Goal: Transaction & Acquisition: Purchase product/service

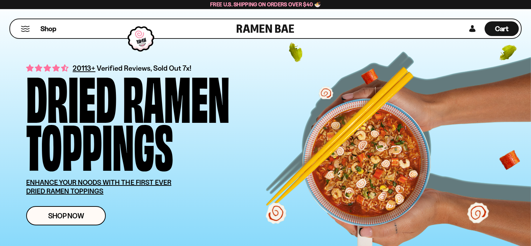
click at [27, 32] on button "Mobile Menu Trigger" at bounding box center [25, 29] width 9 height 6
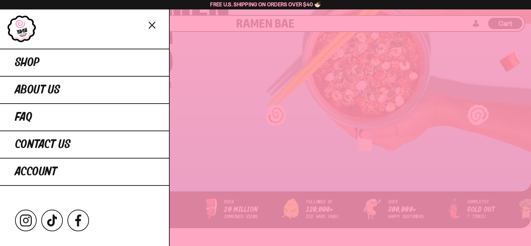
scroll to position [98, 0]
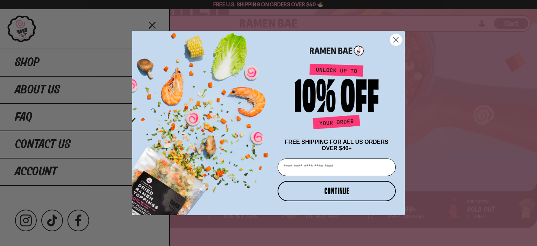
click at [394, 38] on circle "Close dialog" at bounding box center [396, 40] width 12 height 12
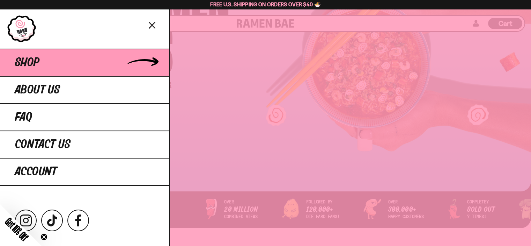
click at [28, 69] on span "Shop" at bounding box center [27, 62] width 24 height 13
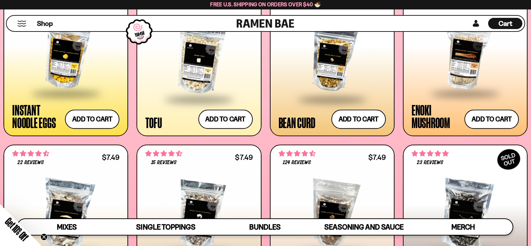
scroll to position [839, 0]
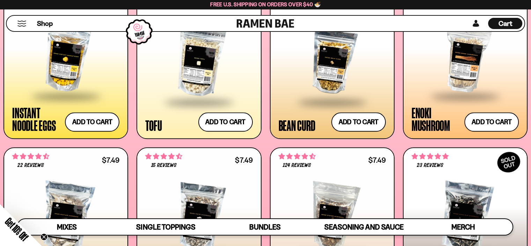
drag, startPoint x: 432, startPoint y: 132, endPoint x: 403, endPoint y: 175, distance: 51.8
click at [403, 175] on div "224 reviews $9.99 Japanese Fish Cake Add to cart Add — Regular price $9.99 Regu…" at bounding box center [265, 222] width 524 height 785
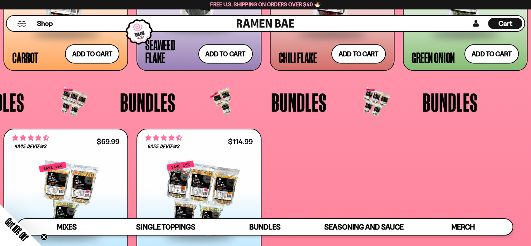
scroll to position [1370, 0]
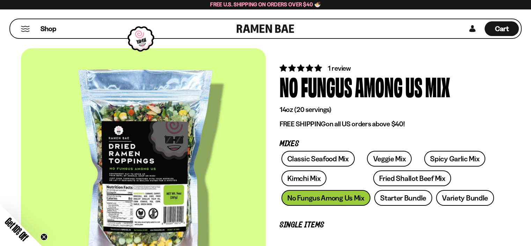
scroll to position [14, 0]
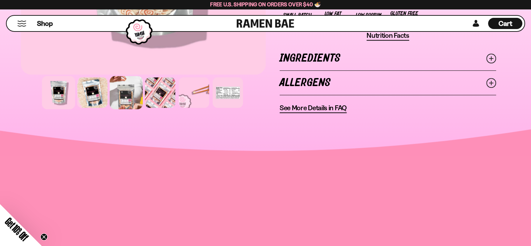
scroll to position [538, 0]
click at [96, 109] on div at bounding box center [92, 92] width 33 height 33
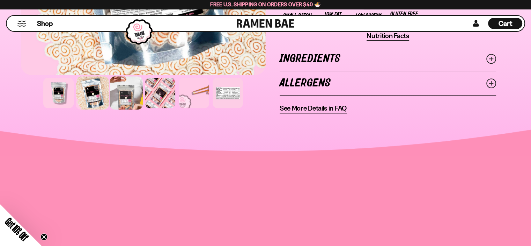
click at [143, 109] on div at bounding box center [126, 92] width 33 height 33
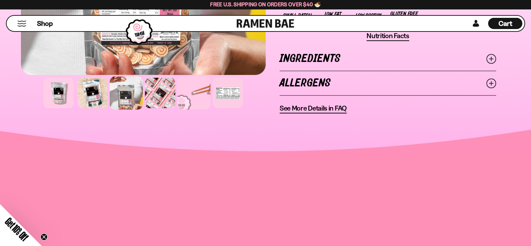
click at [211, 109] on div at bounding box center [194, 92] width 33 height 33
